Goal: Transaction & Acquisition: Subscribe to service/newsletter

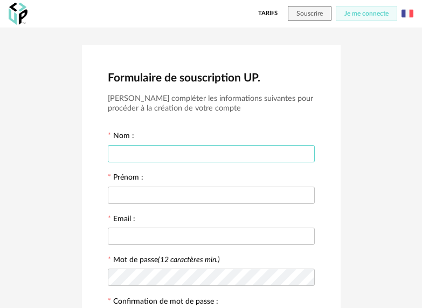
click at [141, 156] on input "text" at bounding box center [211, 153] width 207 height 17
type input "*******"
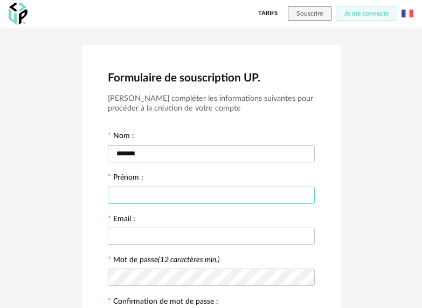
click at [121, 191] on input "text" at bounding box center [211, 194] width 207 height 17
type input "*******"
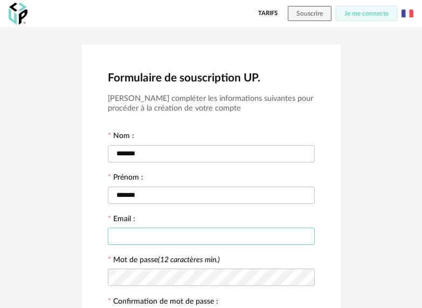
click at [127, 234] on input "text" at bounding box center [211, 235] width 207 height 17
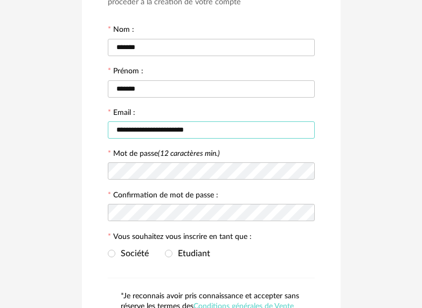
scroll to position [108, 0]
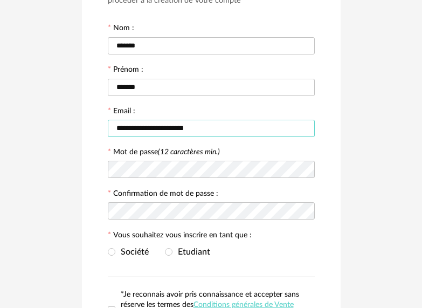
type input "**********"
click at [308, 170] on icon at bounding box center [304, 169] width 13 height 22
click at [307, 210] on icon at bounding box center [304, 211] width 13 height 22
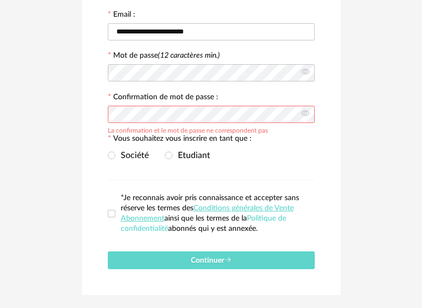
scroll to position [216, 0]
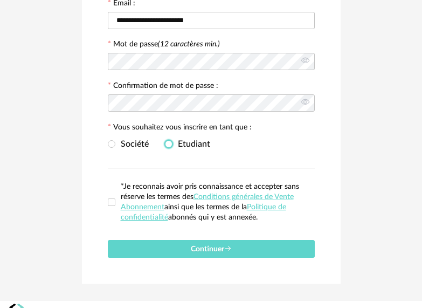
click at [169, 144] on span at bounding box center [169, 144] width 8 height 8
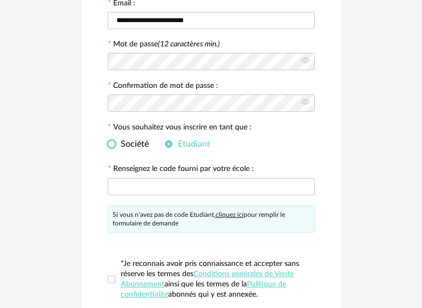
click at [111, 144] on span at bounding box center [112, 144] width 8 height 8
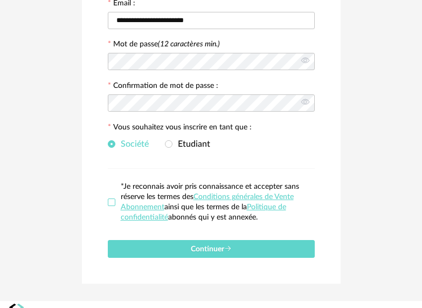
click at [111, 202] on span at bounding box center [112, 202] width 8 height 8
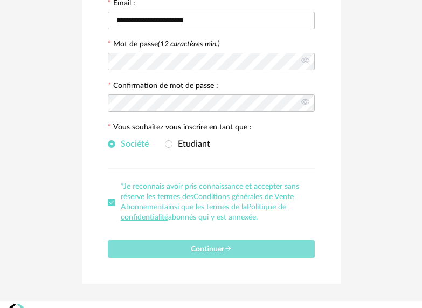
click at [159, 242] on button "Continuer" at bounding box center [211, 249] width 207 height 18
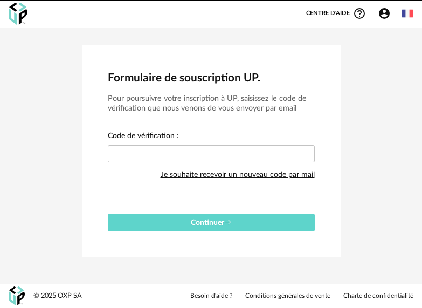
scroll to position [0, 0]
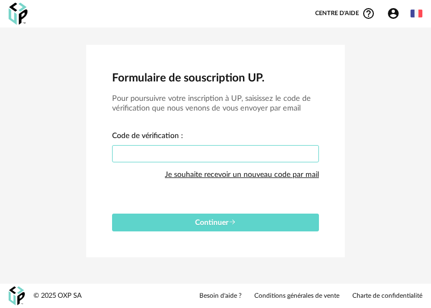
click at [177, 156] on input "text" at bounding box center [215, 153] width 207 height 17
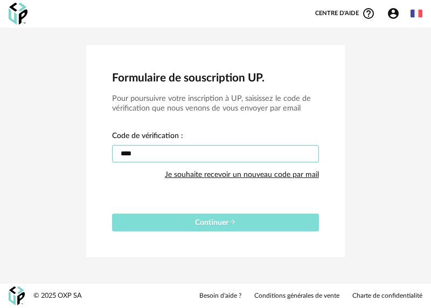
type input "****"
click at [211, 220] on span "Continuer" at bounding box center [215, 223] width 41 height 8
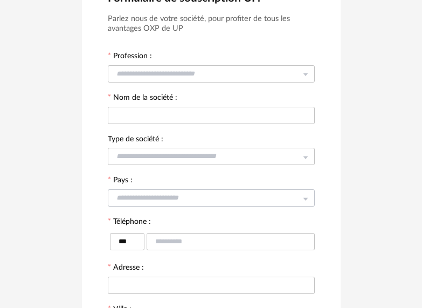
scroll to position [26, 0]
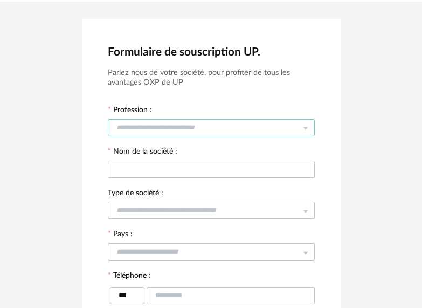
click at [192, 129] on input "text" at bounding box center [211, 127] width 207 height 17
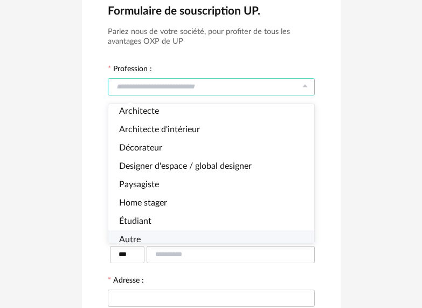
scroll to position [80, 0]
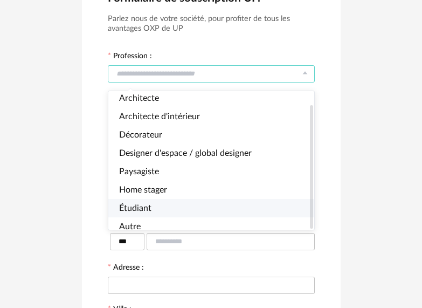
click at [137, 204] on span "Étudiant" at bounding box center [135, 208] width 32 height 9
type input "********"
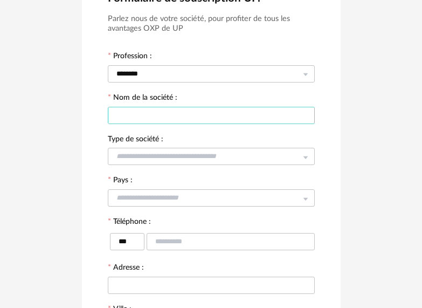
click at [148, 111] on input "text" at bounding box center [211, 115] width 207 height 17
type input "*"
type input "****"
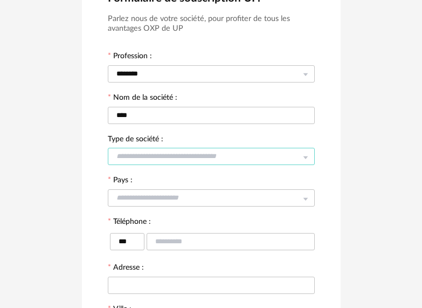
click at [155, 157] on input "text" at bounding box center [211, 156] width 207 height 17
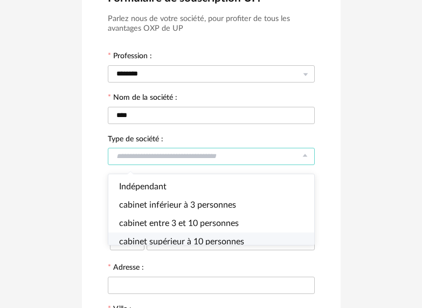
click at [215, 242] on span "cabinet supérieur à 10 personnes" at bounding box center [181, 241] width 125 height 9
type input "**********"
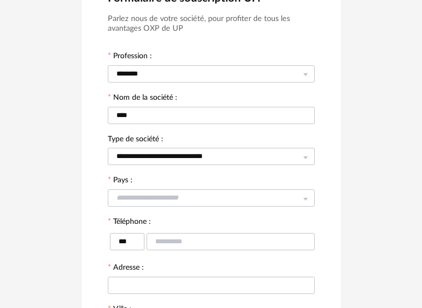
click at [144, 188] on div at bounding box center [211, 197] width 207 height 22
click at [147, 194] on input "text" at bounding box center [211, 197] width 207 height 17
click at [151, 200] on input "text" at bounding box center [211, 197] width 207 height 17
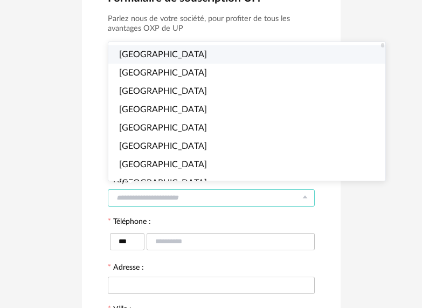
click at [149, 51] on li "France" at bounding box center [251, 54] width 286 height 18
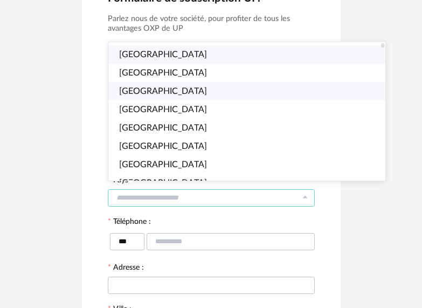
type input "******"
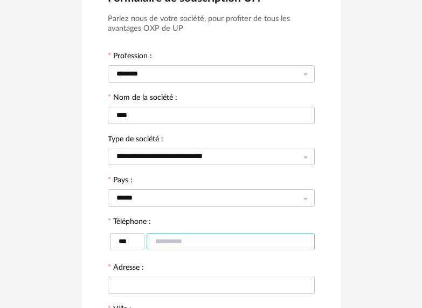
click at [173, 239] on input "text" at bounding box center [231, 241] width 168 height 17
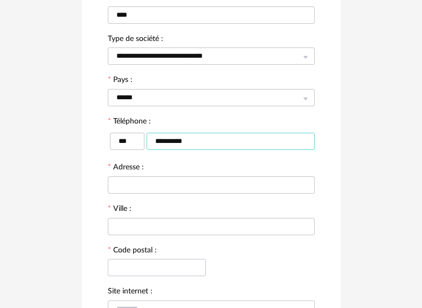
scroll to position [241, 0]
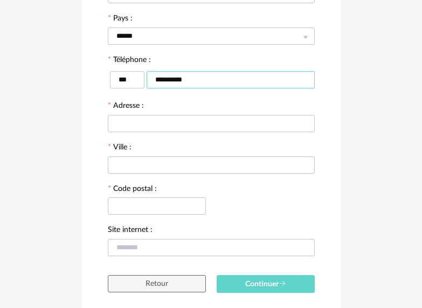
type input "**********"
click at [145, 124] on input "text" at bounding box center [211, 123] width 207 height 17
type input "**********"
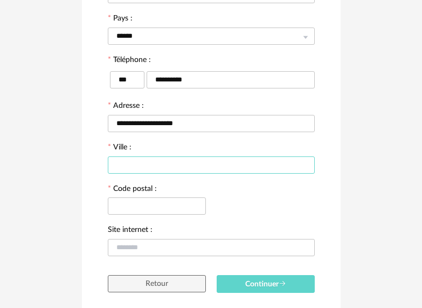
click at [138, 163] on input "text" at bounding box center [211, 164] width 207 height 17
type input "******"
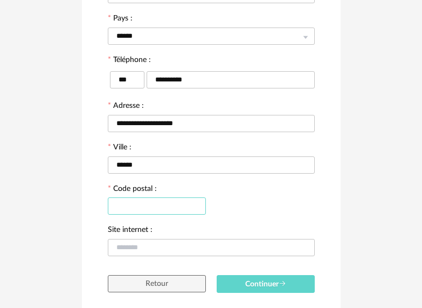
click at [134, 202] on input "text" at bounding box center [157, 205] width 98 height 17
type input "*****"
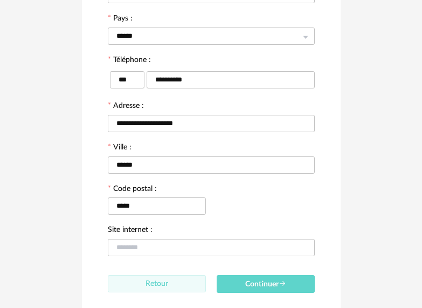
click at [158, 287] on span "Retour" at bounding box center [156, 284] width 23 height 8
type input "*******"
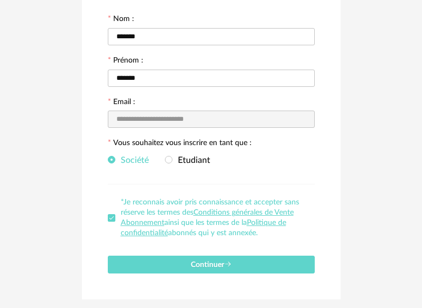
scroll to position [96, 0]
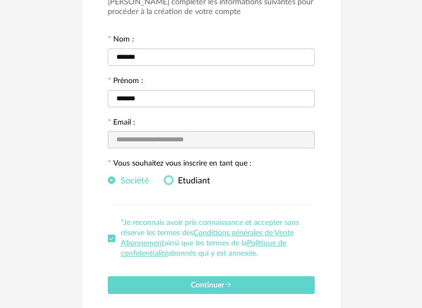
click at [169, 177] on span at bounding box center [169, 180] width 8 height 8
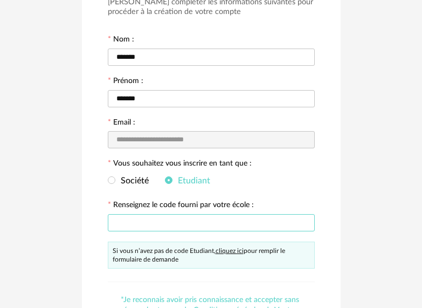
click at [123, 225] on input "text" at bounding box center [211, 222] width 207 height 17
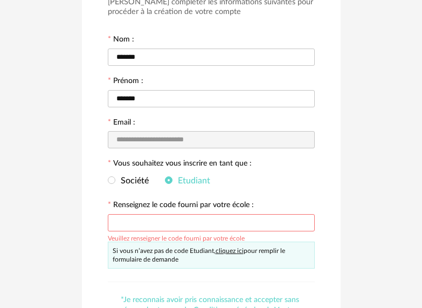
click at [232, 252] on link "cliquez ici" at bounding box center [230, 250] width 28 height 6
click at [112, 181] on span at bounding box center [112, 180] width 8 height 8
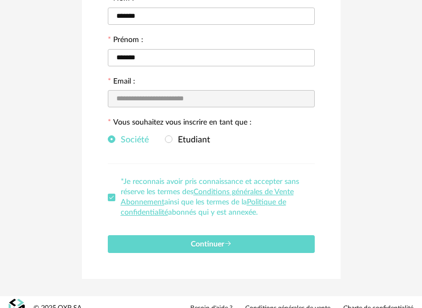
scroll to position [150, 0]
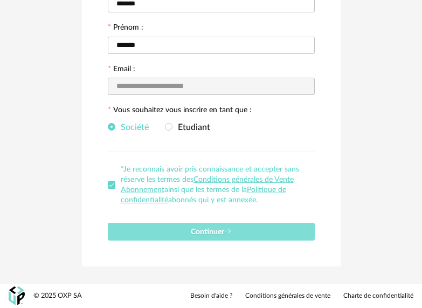
click at [187, 232] on button "Continuer" at bounding box center [211, 232] width 207 height 18
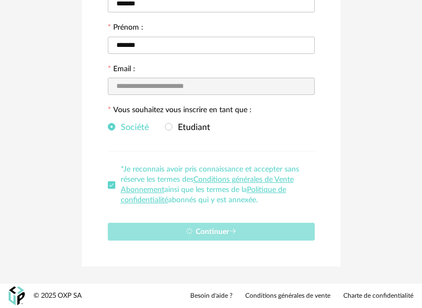
type input "****"
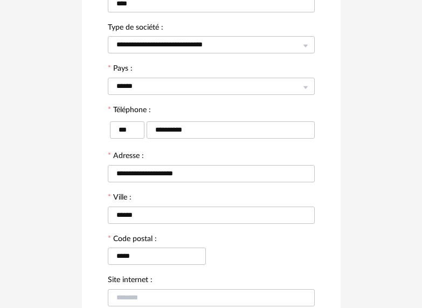
scroll to position [258, 0]
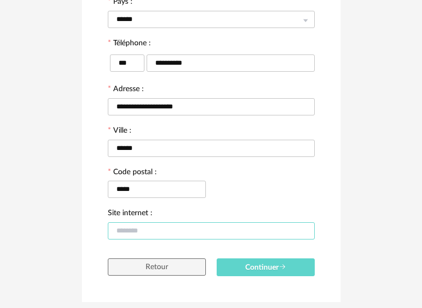
click at [162, 231] on input "text" at bounding box center [211, 230] width 207 height 17
click at [153, 233] on input "text" at bounding box center [211, 230] width 207 height 17
paste input "**********"
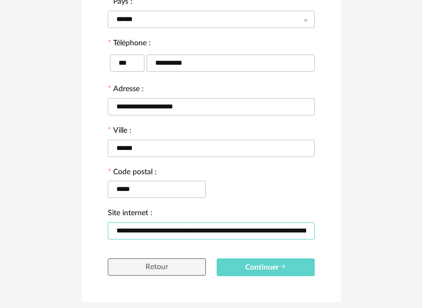
scroll to position [0, 785]
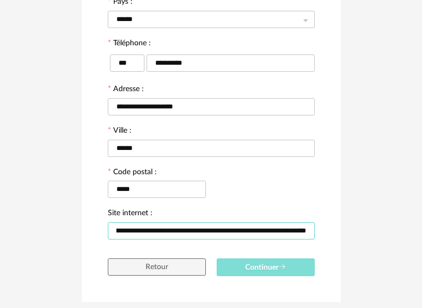
type input "**********"
click at [269, 268] on span "Continuer" at bounding box center [265, 267] width 41 height 8
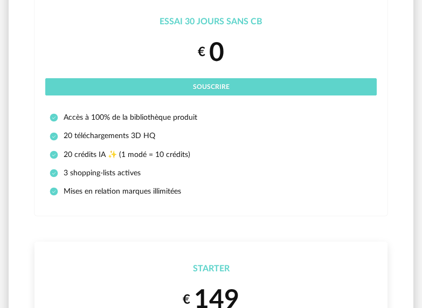
scroll to position [54, 0]
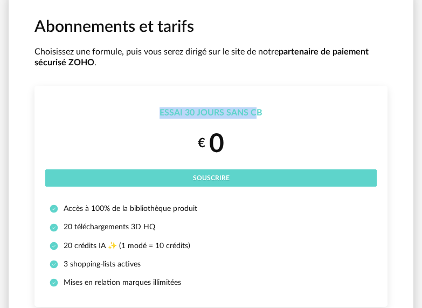
drag, startPoint x: 258, startPoint y: 110, endPoint x: 158, endPoint y: 113, distance: 99.7
click at [159, 113] on div "Essai 30 jours sans CB" at bounding box center [210, 112] width 331 height 11
drag, startPoint x: 130, startPoint y: 117, endPoint x: 130, endPoint y: 134, distance: 17.2
click at [129, 117] on div "Essai 30 jours sans CB" at bounding box center [210, 112] width 331 height 11
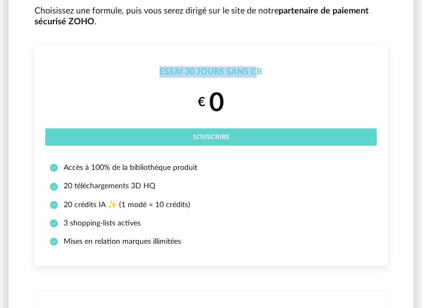
scroll to position [108, 0]
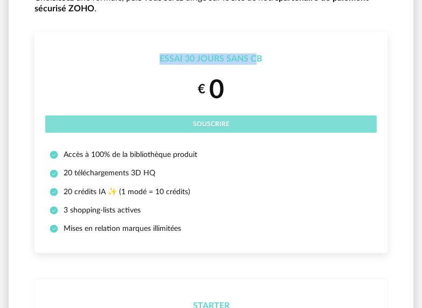
click at [226, 124] on span "Souscrire" at bounding box center [211, 124] width 37 height 6
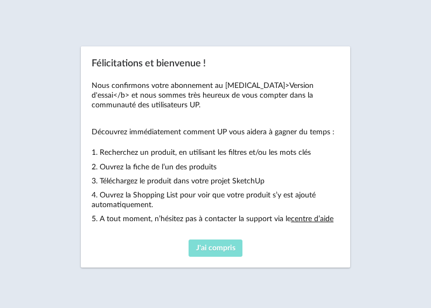
click at [206, 245] on span "J'ai compris" at bounding box center [215, 248] width 39 height 8
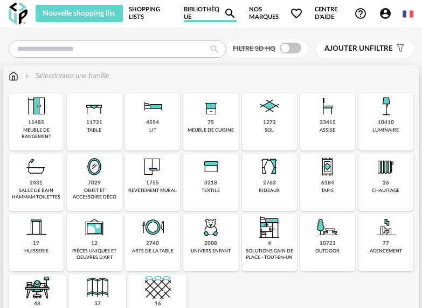
click at [88, 182] on div "7029" at bounding box center [94, 182] width 13 height 7
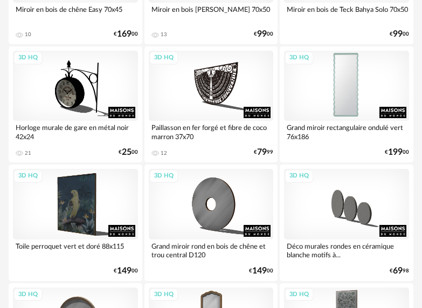
scroll to position [700, 0]
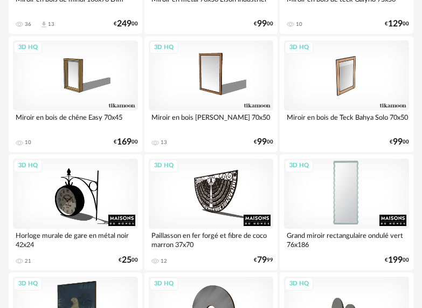
click at [332, 196] on div "3D HQ" at bounding box center [346, 193] width 125 height 70
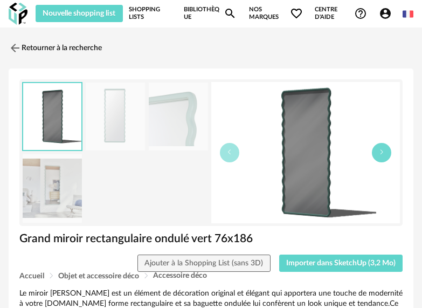
click at [385, 157] on button "button" at bounding box center [381, 152] width 19 height 19
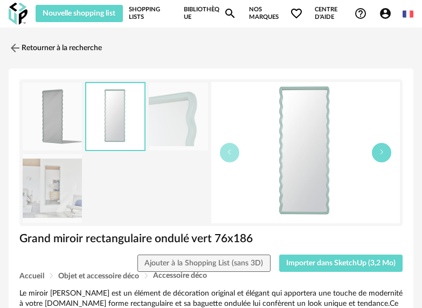
click at [385, 157] on button "button" at bounding box center [381, 152] width 19 height 19
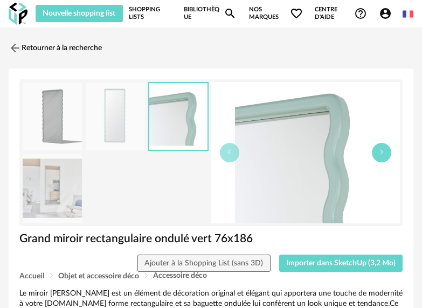
click at [385, 157] on button "button" at bounding box center [381, 152] width 19 height 19
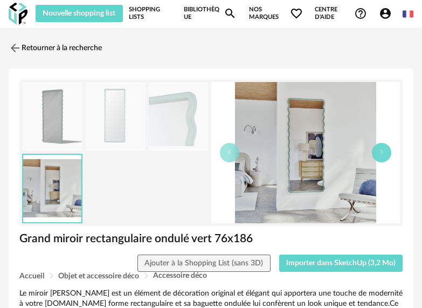
click at [385, 152] on button "button" at bounding box center [381, 152] width 19 height 19
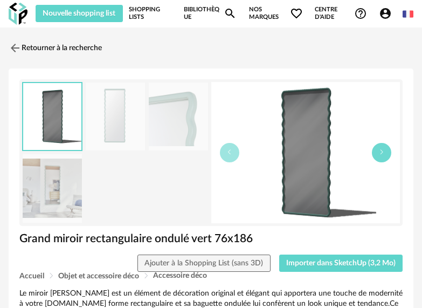
click at [385, 152] on button "button" at bounding box center [381, 152] width 19 height 19
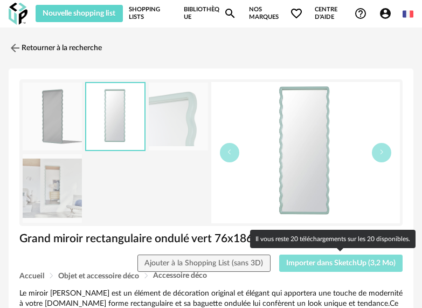
click at [330, 266] on span "Importer dans SketchUp (3,2 Mo)" at bounding box center [340, 263] width 109 height 8
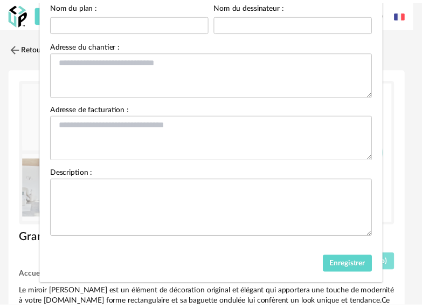
scroll to position [125, 0]
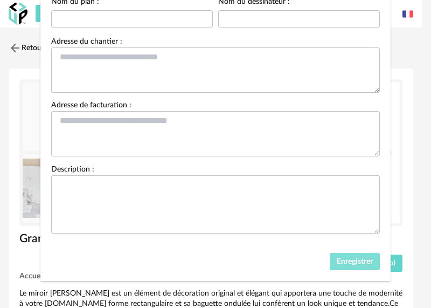
click at [353, 258] on span "Enregistrer" at bounding box center [355, 262] width 36 height 8
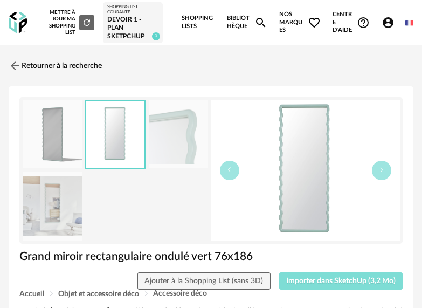
click at [338, 279] on span "Importer dans SketchUp (3,2 Mo)" at bounding box center [340, 281] width 109 height 8
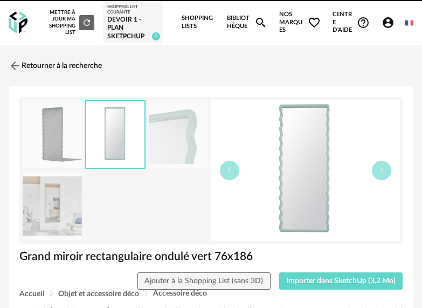
scroll to position [108, 0]
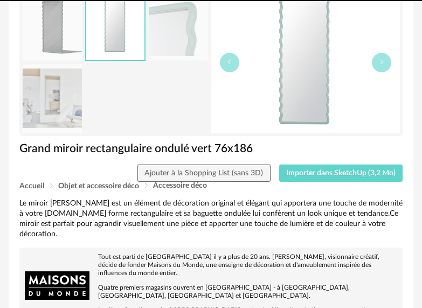
drag, startPoint x: 357, startPoint y: 103, endPoint x: 357, endPoint y: 91, distance: 12.4
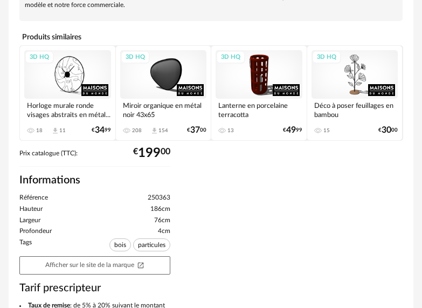
scroll to position [441, 0]
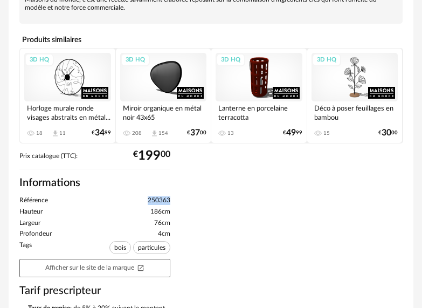
drag, startPoint x: 146, startPoint y: 164, endPoint x: 174, endPoint y: 166, distance: 28.1
copy span "250363"
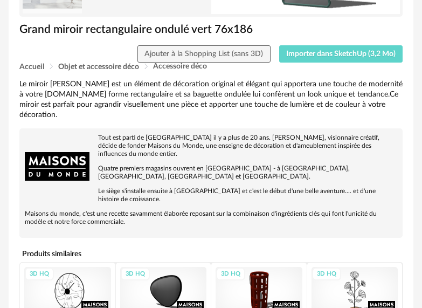
scroll to position [225, 0]
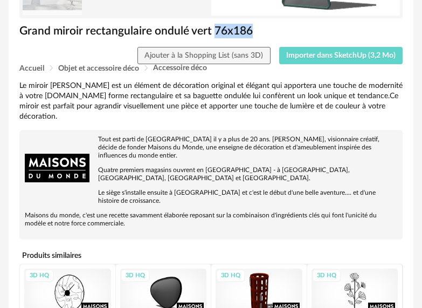
drag, startPoint x: 245, startPoint y: 29, endPoint x: 213, endPoint y: 31, distance: 31.9
click at [213, 31] on h1 "Grand miroir rectangulaire ondulé vert 76x186" at bounding box center [210, 31] width 383 height 15
copy h1 "76x186"
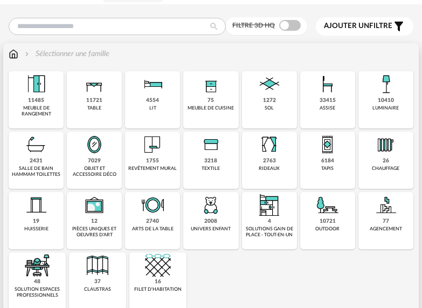
scroll to position [54, 0]
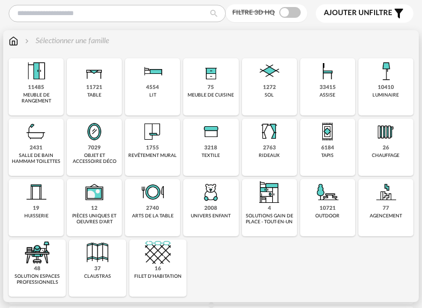
click at [329, 216] on div "outdoor" at bounding box center [327, 216] width 24 height 6
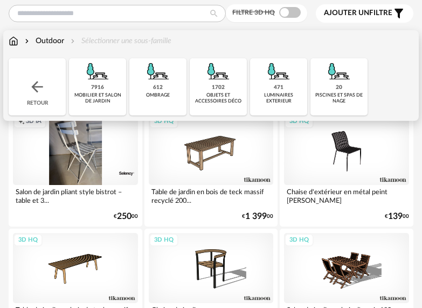
click at [190, 84] on div "1702 objets et accessoires déco" at bounding box center [218, 86] width 57 height 57
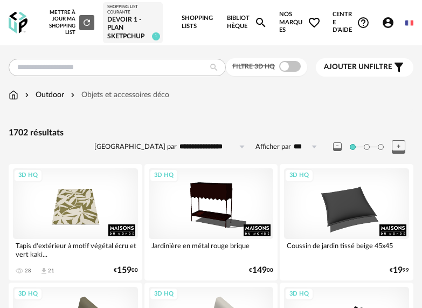
drag, startPoint x: 270, startPoint y: 220, endPoint x: 255, endPoint y: 25, distance: 195.6
click at [255, 25] on icon "Magnify icon" at bounding box center [260, 22] width 13 height 13
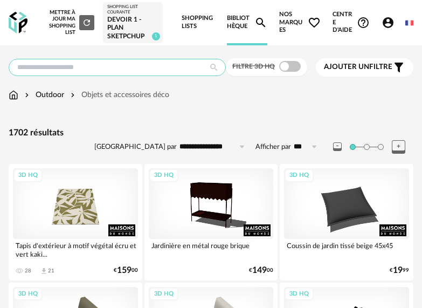
click at [180, 61] on input "text" at bounding box center [117, 67] width 217 height 17
type input "*"
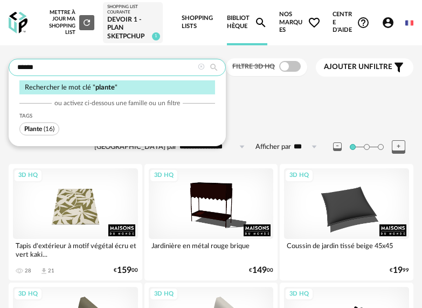
type input "******"
type input "**********"
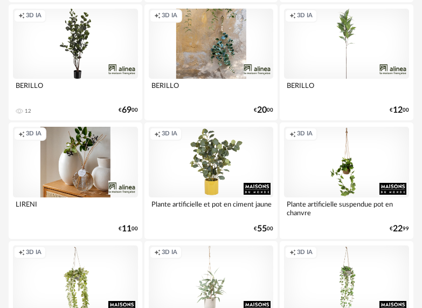
scroll to position [1509, 0]
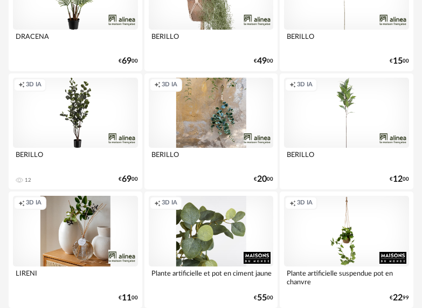
click at [216, 224] on div "Creation icon 3D IA" at bounding box center [211, 231] width 125 height 70
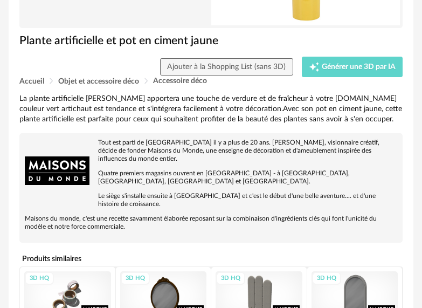
scroll to position [108, 0]
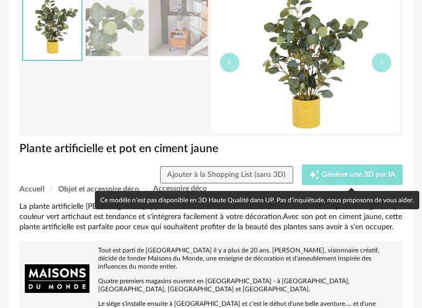
click at [329, 175] on span "Générer une 3D par IA" at bounding box center [359, 175] width 74 height 8
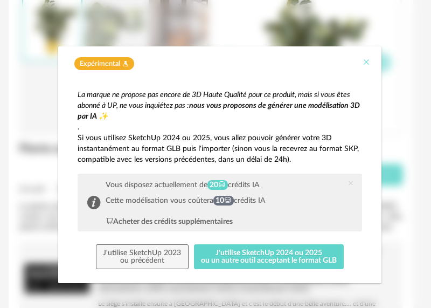
click at [362, 61] on icon "Close" at bounding box center [366, 62] width 9 height 9
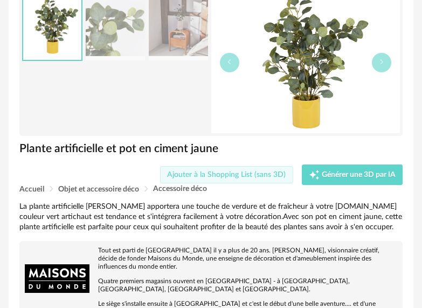
scroll to position [216, 0]
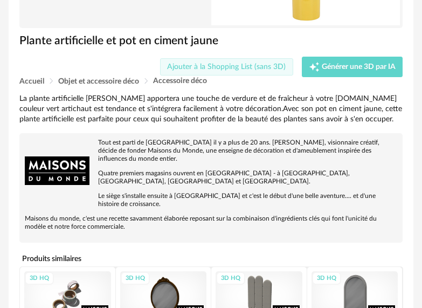
click at [258, 67] on span "Ajouter à la Shopping List (sans 3D)" at bounding box center [226, 67] width 119 height 8
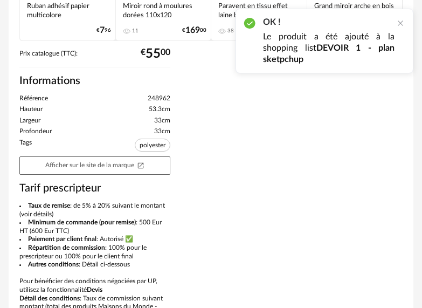
scroll to position [444, 0]
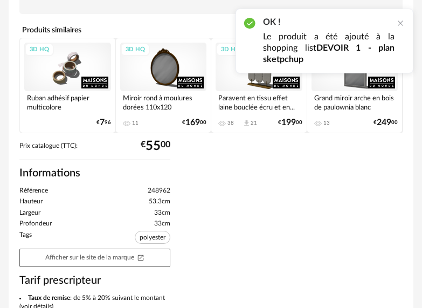
click at [310, 47] on p "Le produit a été ajouté à la shopping list DEVOIR 1 - plan sketpchup" at bounding box center [328, 48] width 131 height 34
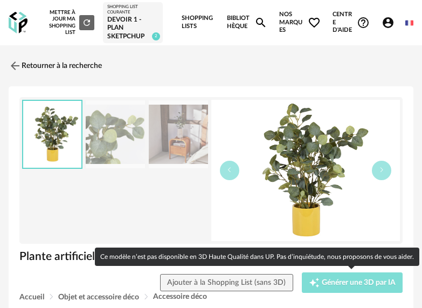
click at [345, 281] on span "Générer une 3D par IA" at bounding box center [359, 283] width 74 height 8
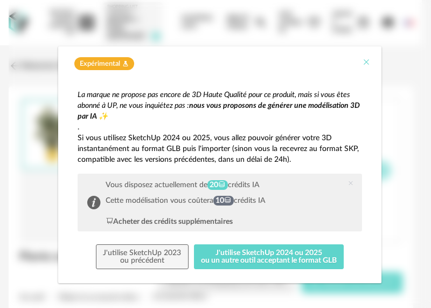
click at [364, 62] on icon "Close" at bounding box center [366, 62] width 9 height 9
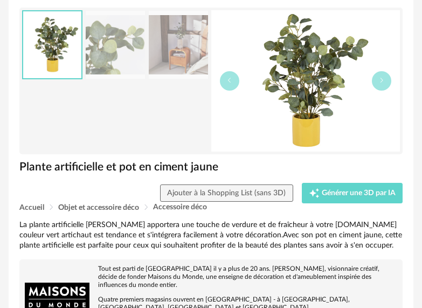
scroll to position [162, 0]
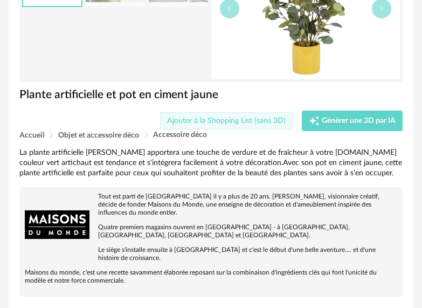
click at [253, 122] on span "Ajouter à la Shopping List (sans 3D)" at bounding box center [226, 121] width 119 height 8
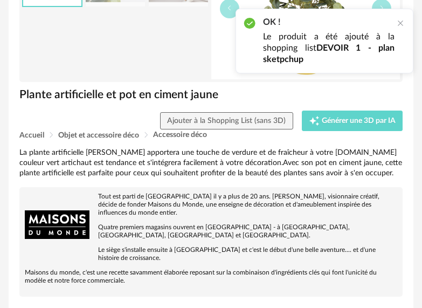
click at [312, 19] on h2 "OK !" at bounding box center [328, 22] width 131 height 11
click at [386, 41] on p "Le produit a été ajouté à la shopping list DEVOIR 1 - plan sketpchup" at bounding box center [328, 48] width 131 height 34
click at [399, 22] on div at bounding box center [400, 23] width 9 height 9
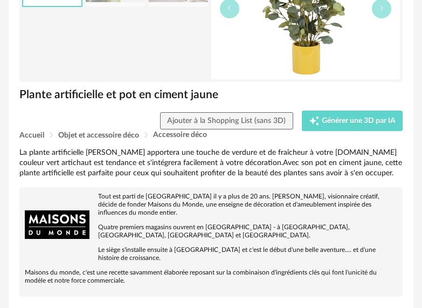
scroll to position [0, 0]
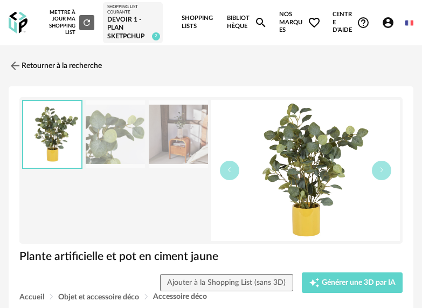
drag, startPoint x: 283, startPoint y: 165, endPoint x: 303, endPoint y: 145, distance: 28.2
click at [303, 145] on img at bounding box center [305, 170] width 189 height 141
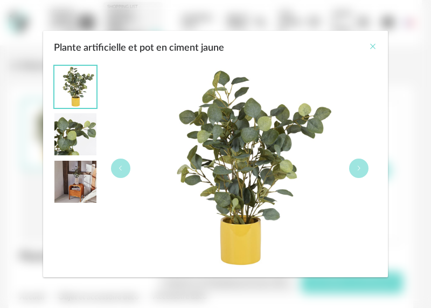
drag, startPoint x: 260, startPoint y: 165, endPoint x: 374, endPoint y: 46, distance: 164.6
click at [374, 46] on icon "Close" at bounding box center [373, 46] width 9 height 9
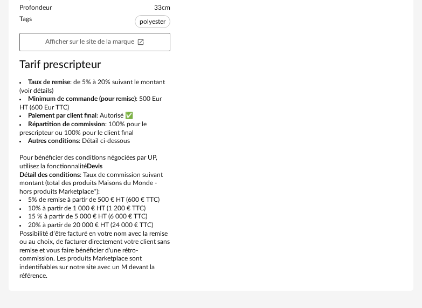
scroll to position [498, 0]
